Goal: Information Seeking & Learning: Understand process/instructions

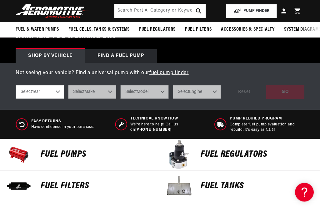
scroll to position [173, 0]
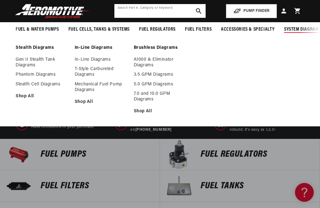
click at [130, 9] on input "text" at bounding box center [160, 11] width 92 height 14
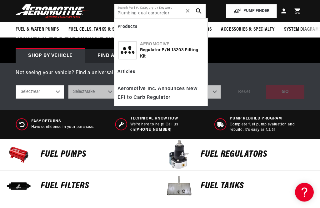
scroll to position [158, 0]
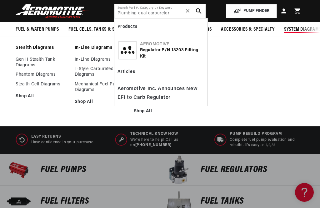
type input "Plumbing dual carburetor"
click at [290, 66] on ul "Stealth Diagrams Gen II Stealth Tank Diagrams Phantom Diagrams Stealth Cell Dia…" at bounding box center [160, 81] width 320 height 73
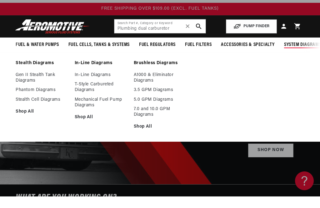
scroll to position [12, 0]
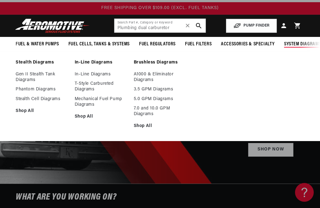
click at [85, 65] on link "In-Line Diagrams" at bounding box center [101, 63] width 53 height 6
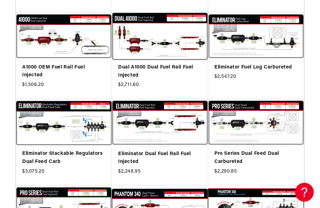
scroll to position [488, 0]
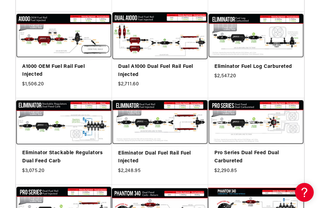
click at [283, 149] on link "Pro Series Dual Feed Dual Carbureted" at bounding box center [255, 157] width 83 height 16
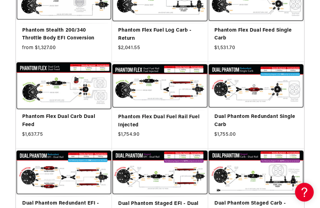
scroll to position [871, 0]
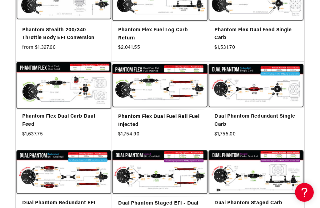
click at [73, 112] on link "Phantom Flex Dual Carb Dual Feed" at bounding box center [63, 120] width 83 height 16
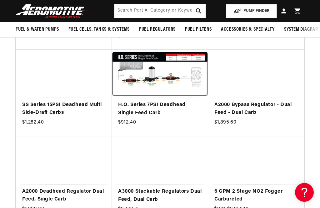
scroll to position [1140, 0]
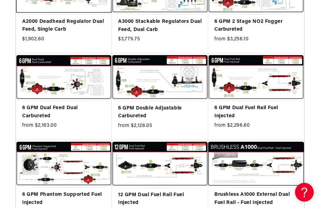
scroll to position [1313, 0]
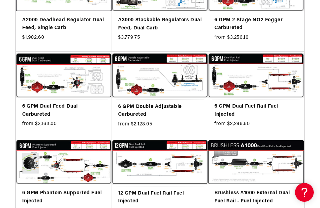
click at [66, 102] on link "6 GPM Dual Feed Dual Carbureted" at bounding box center [63, 110] width 83 height 16
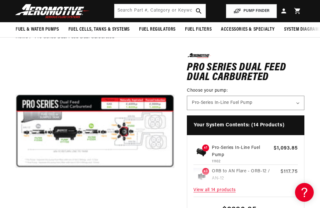
scroll to position [35, 0]
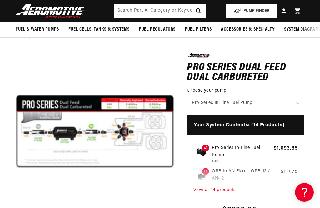
click at [16, 207] on button "Open media 1 in modal" at bounding box center [16, 211] width 0 height 0
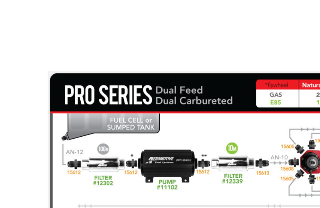
scroll to position [36, 0]
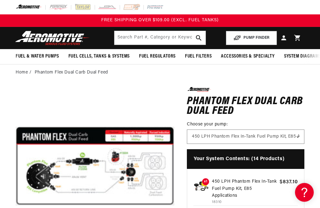
scroll to position [0, 0]
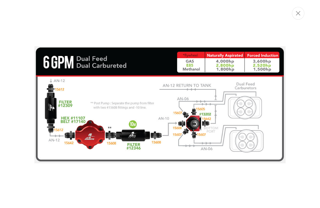
click at [303, 145] on div "Media gallery" at bounding box center [160, 103] width 320 height 127
